Goal: Task Accomplishment & Management: Manage account settings

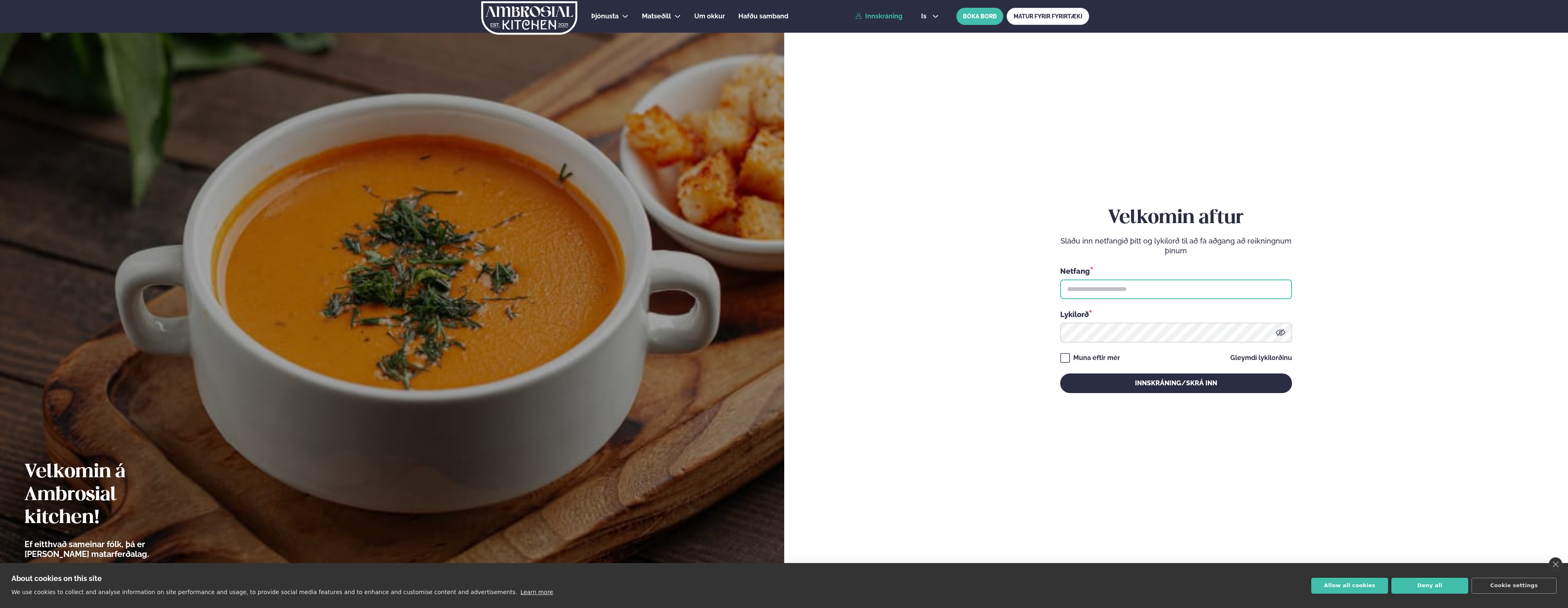
click at [1110, 286] on input "text" at bounding box center [1176, 289] width 232 height 19
type input "**********"
click at [1060, 373] on button "Innskráning/Skrá inn" at bounding box center [1176, 382] width 232 height 19
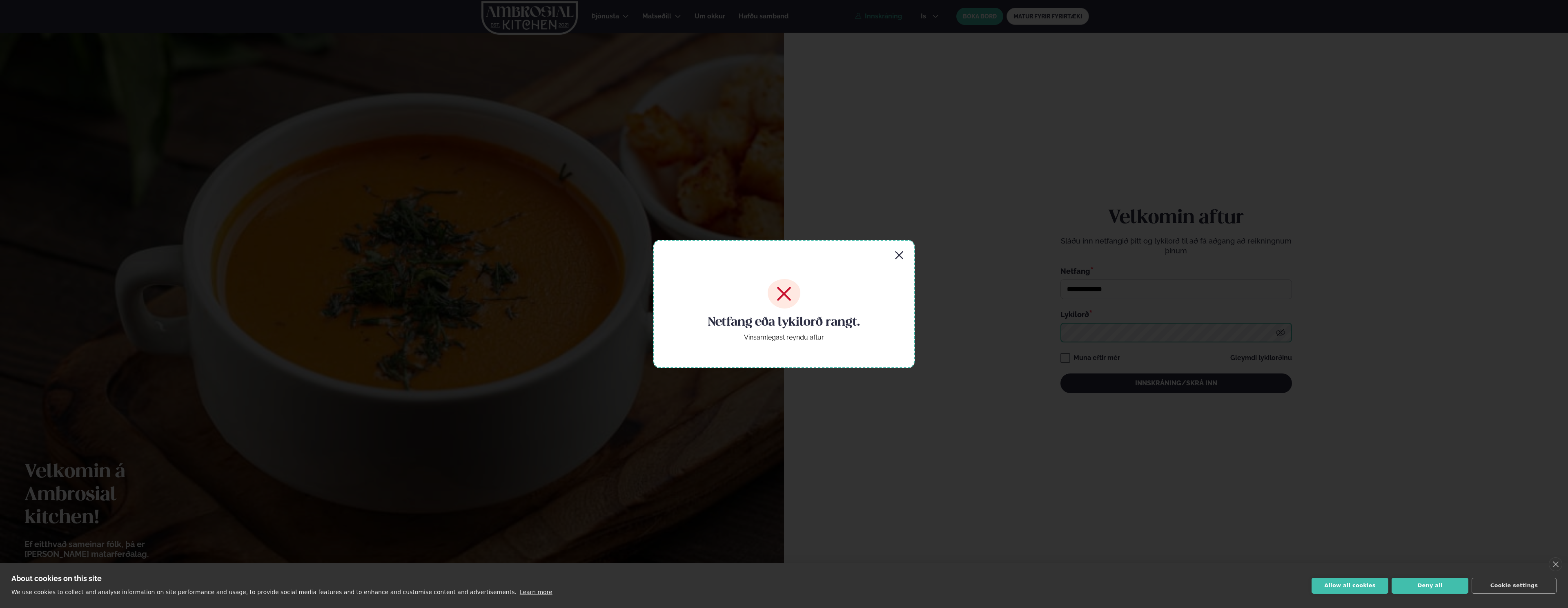
click at [1061, 373] on button "Innskráning/Skrá inn" at bounding box center [1176, 382] width 232 height 19
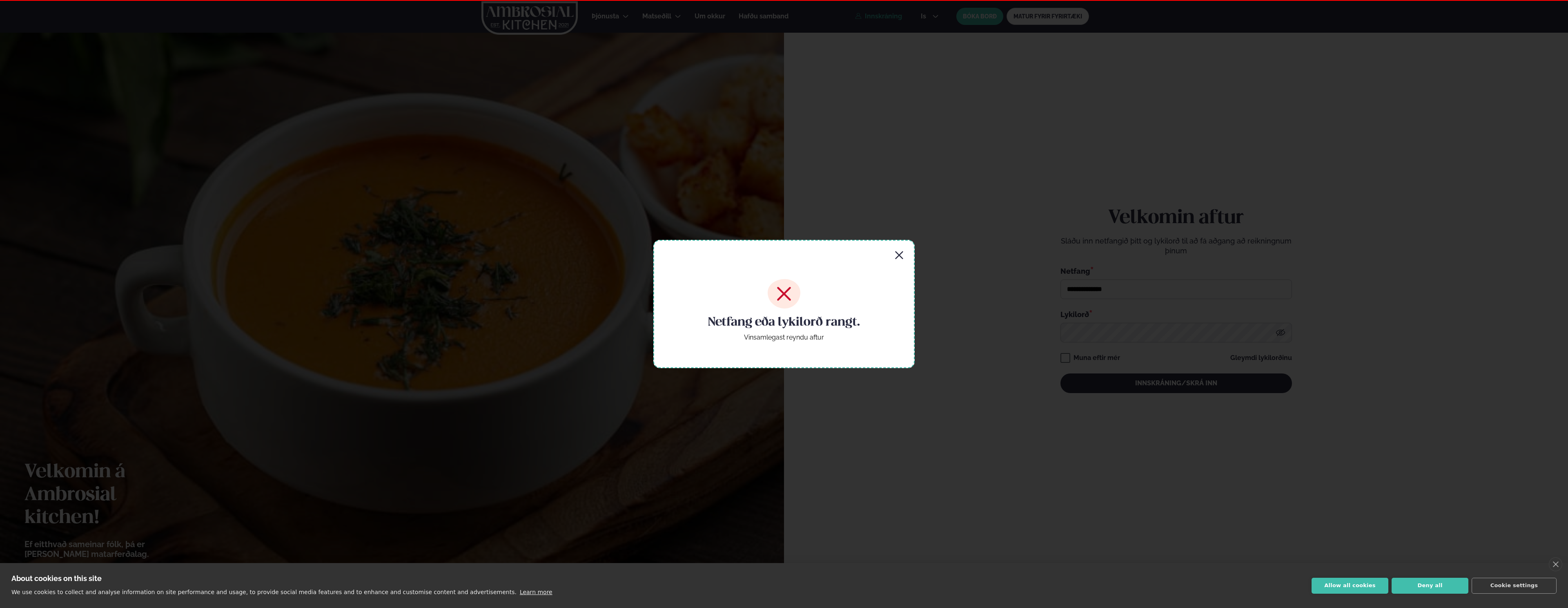
click at [1122, 331] on div "Netfang eða lykilorð rangt. Vinsamlegast reyndu aftur" at bounding box center [784, 304] width 1568 height 608
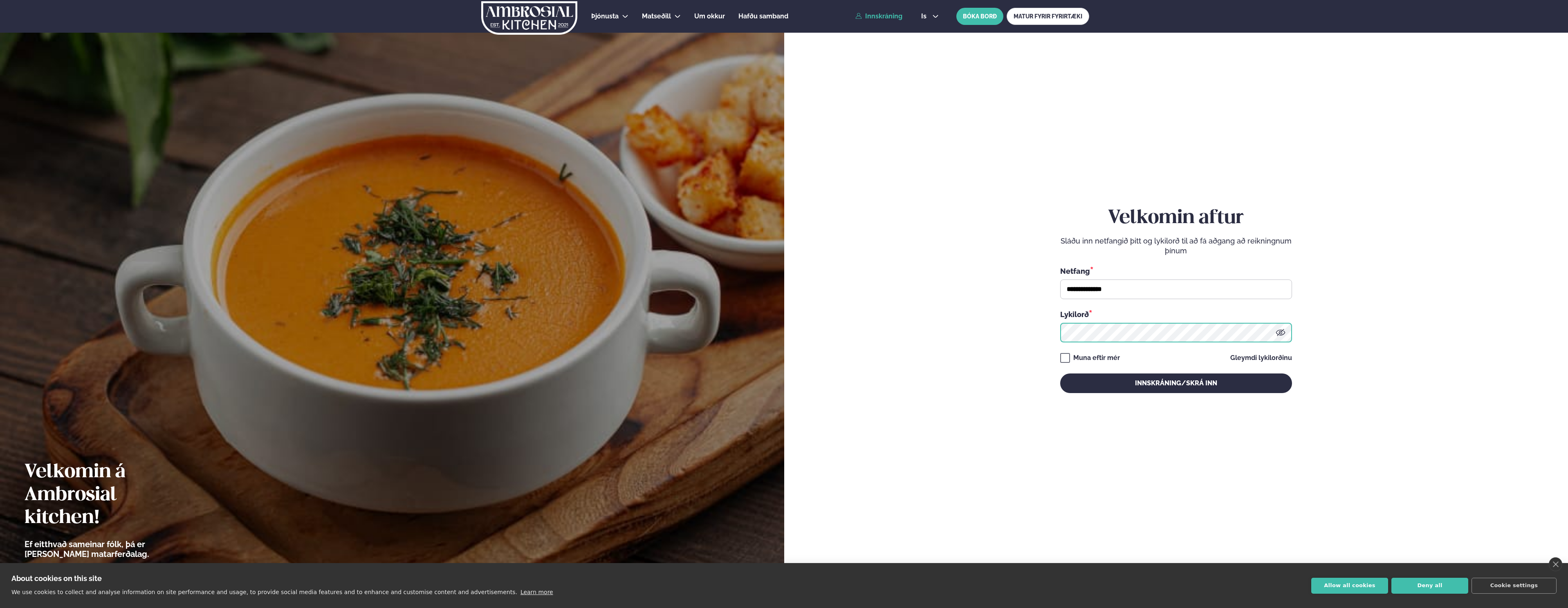
click at [994, 329] on form "**********" at bounding box center [1176, 308] width 735 height 567
click at [1060, 373] on button "Innskráning/Skrá inn" at bounding box center [1176, 382] width 232 height 19
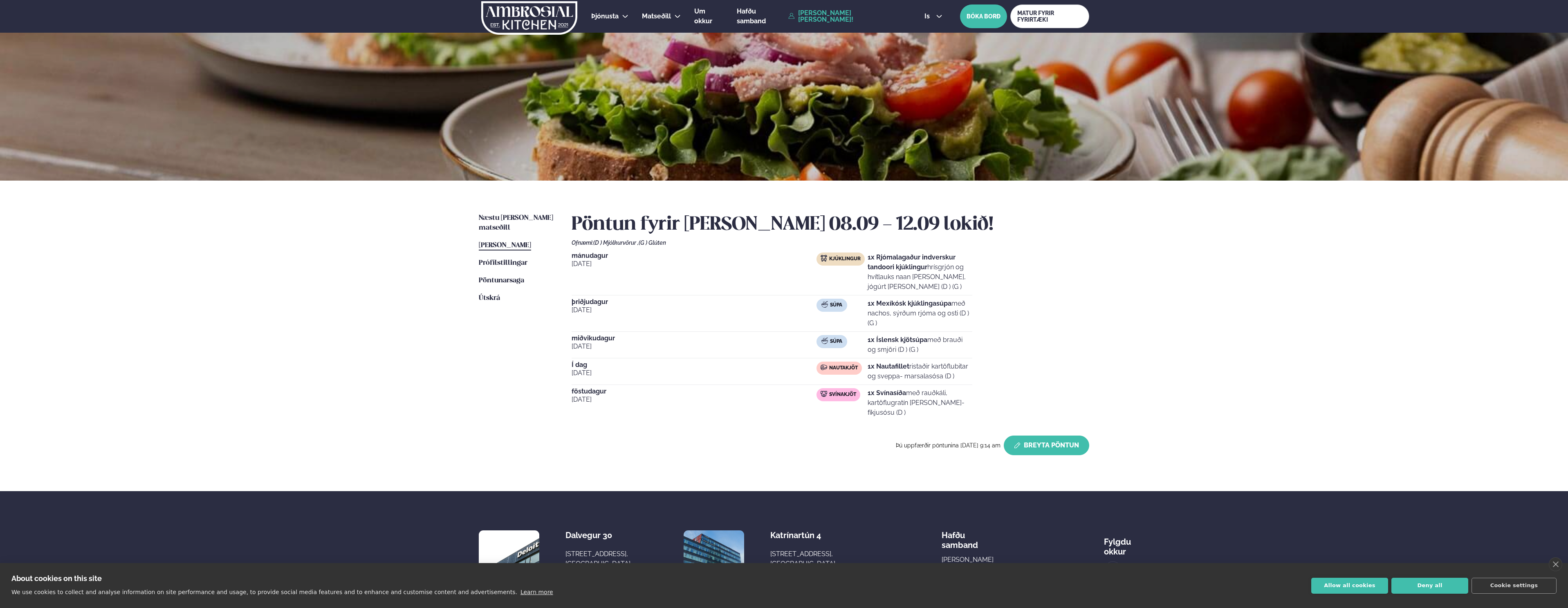
click at [1071, 451] on button "Breyta Pöntun" at bounding box center [1046, 445] width 86 height 19
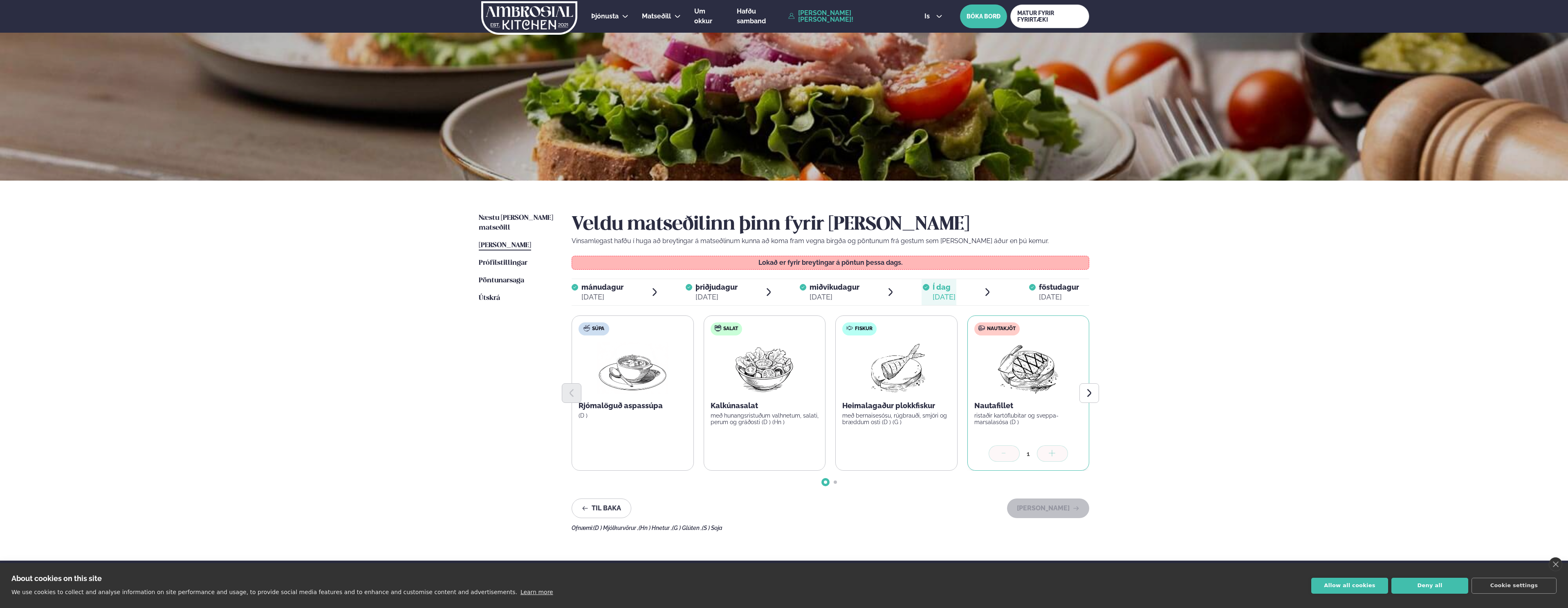
click at [1058, 282] on span "föstudagur fös. [DATE]" at bounding box center [1053, 292] width 70 height 26
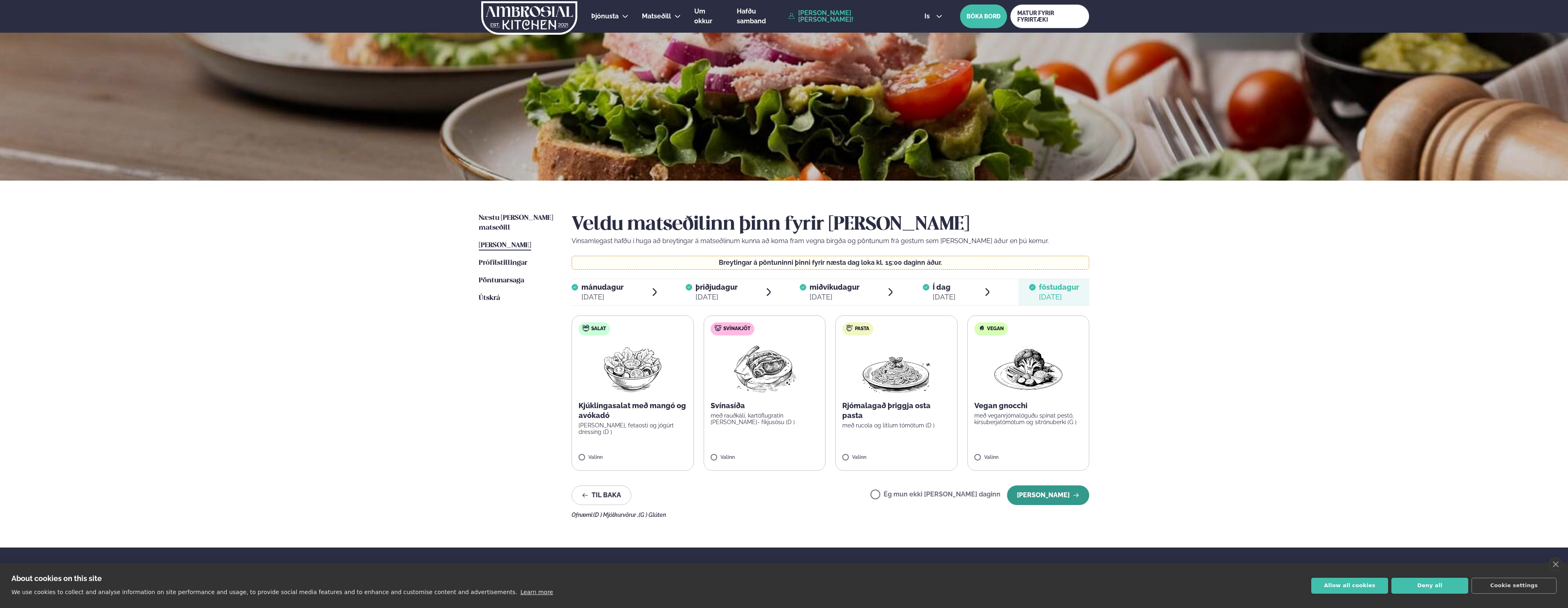
click at [1037, 497] on button "[PERSON_NAME]" at bounding box center [1048, 494] width 82 height 19
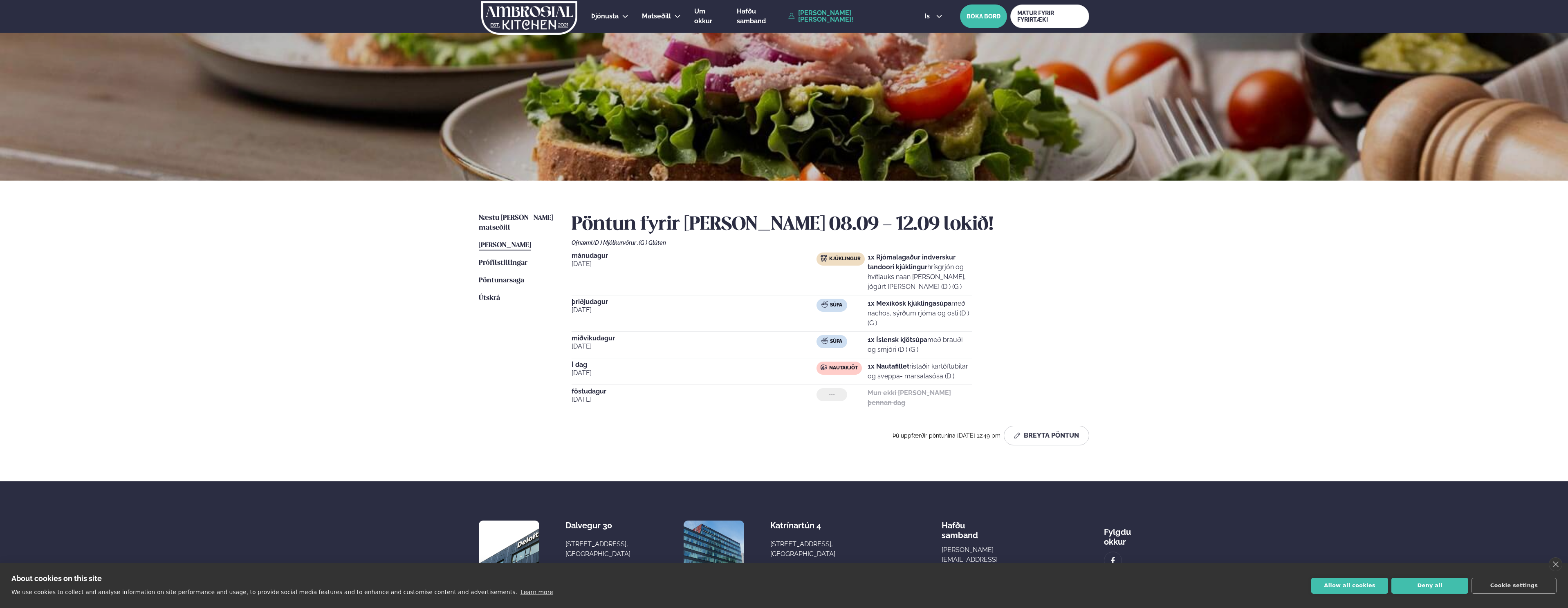
click at [354, 302] on div "Þjónusta Hádegismatur fyrir fyrirtæki Fyrirtækja veitingar Einkapartý Matseðill…" at bounding box center [784, 333] width 1568 height 666
